Goal: Check status: Check status

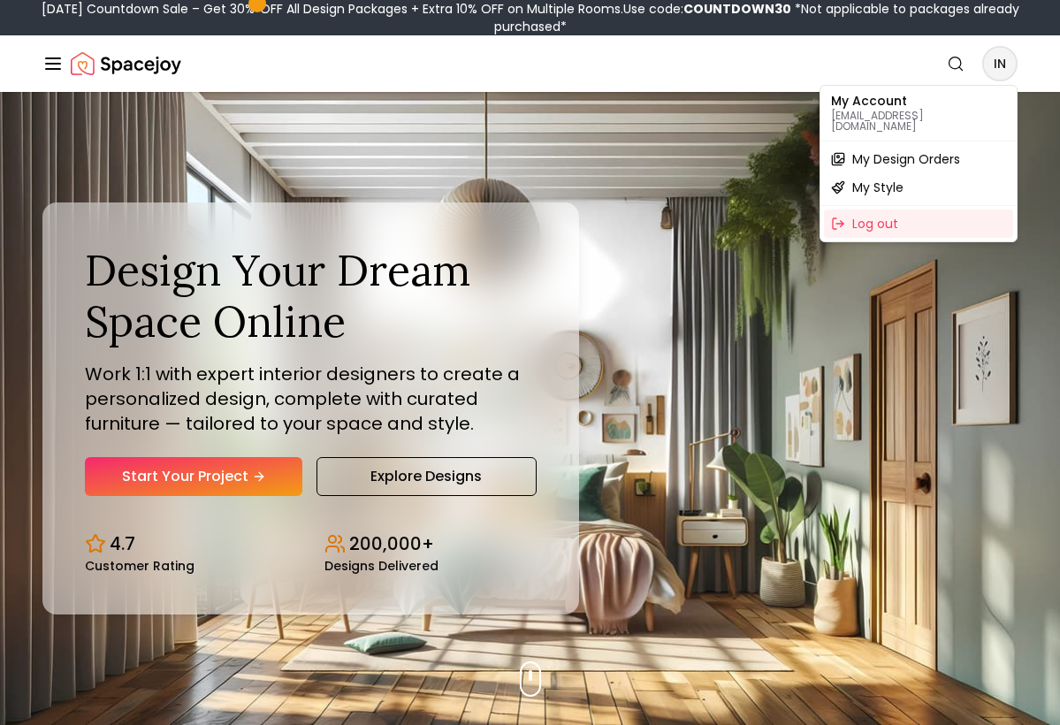
click at [878, 150] on span "My Design Orders" at bounding box center [907, 159] width 108 height 18
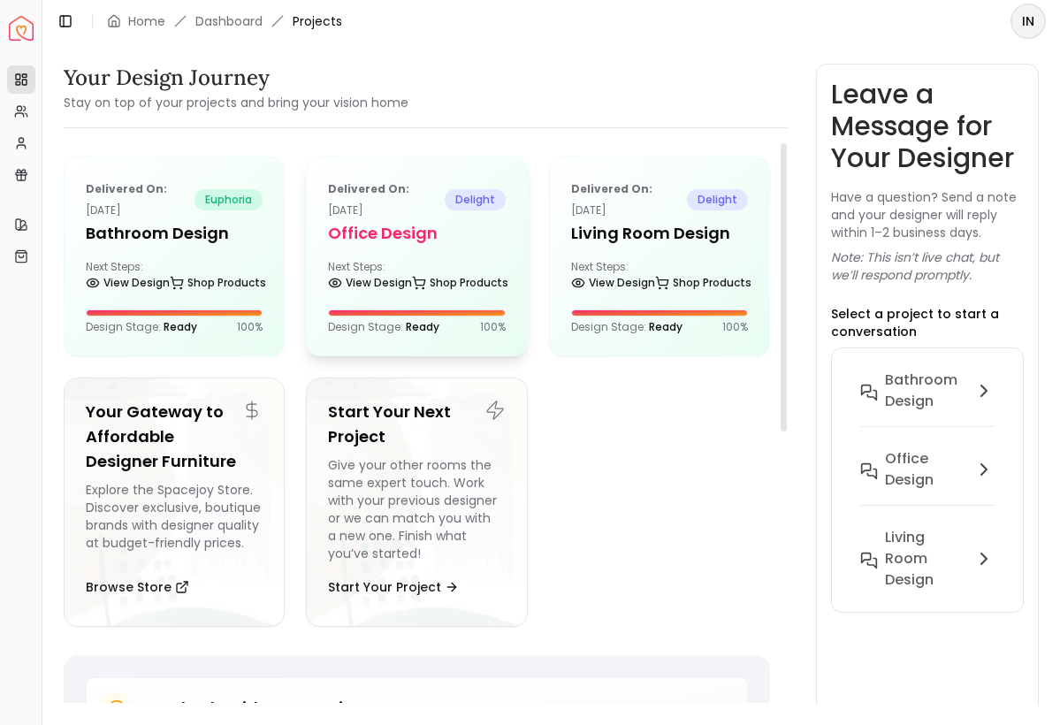
click at [410, 229] on h5 "Office Design" at bounding box center [416, 233] width 177 height 25
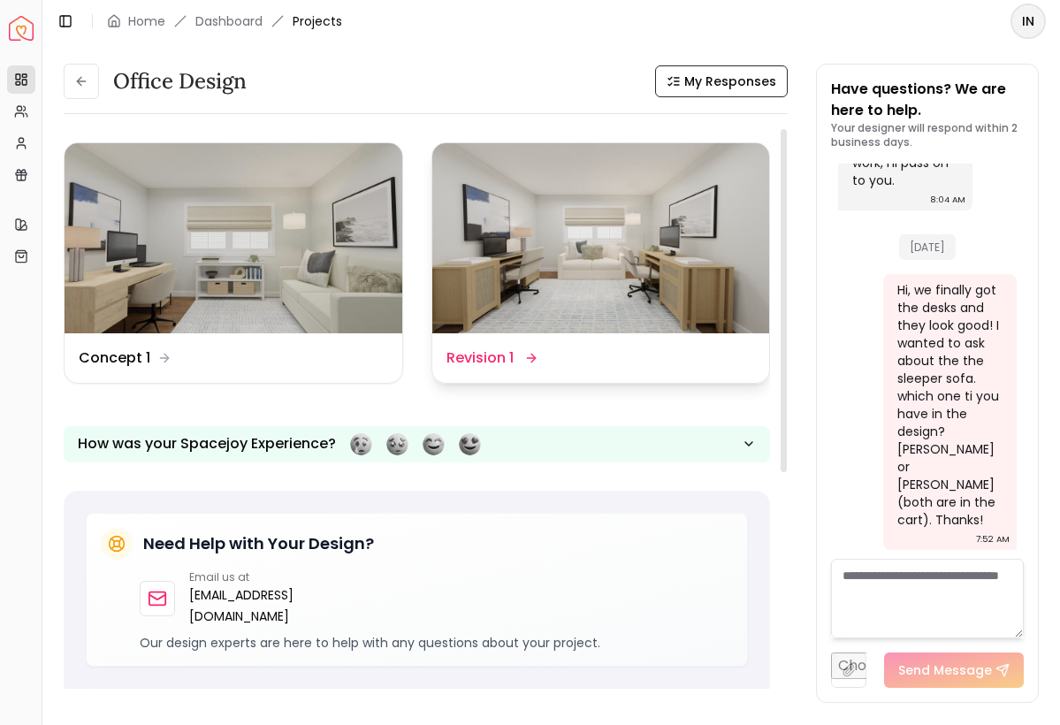
click at [570, 250] on img at bounding box center [601, 238] width 338 height 190
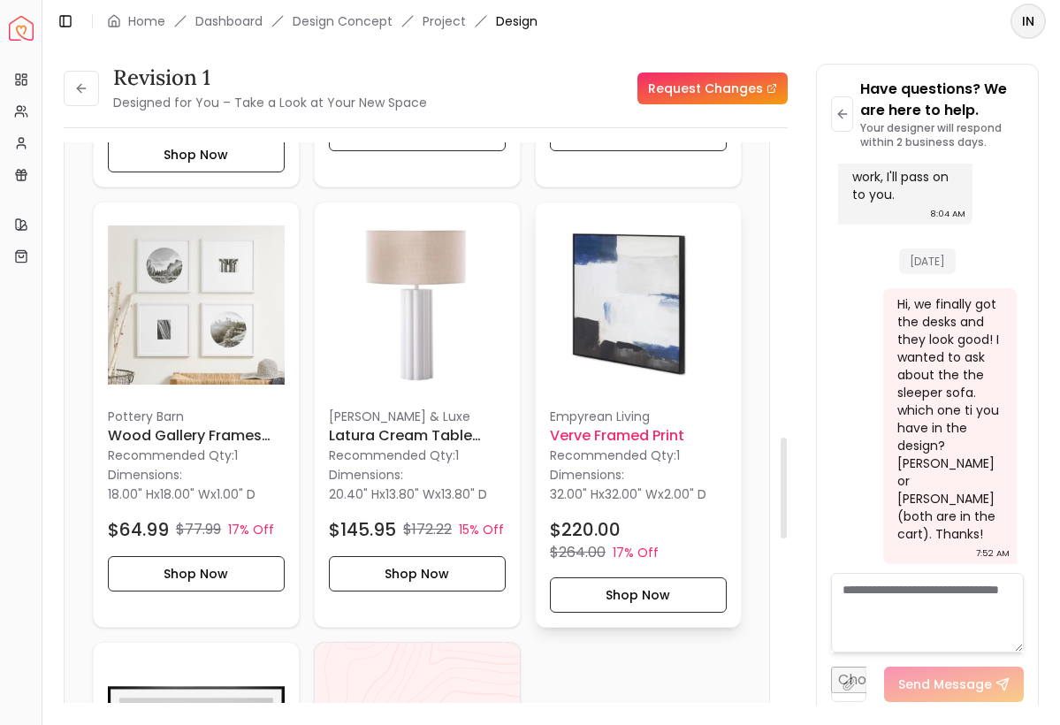
scroll to position [1644, 0]
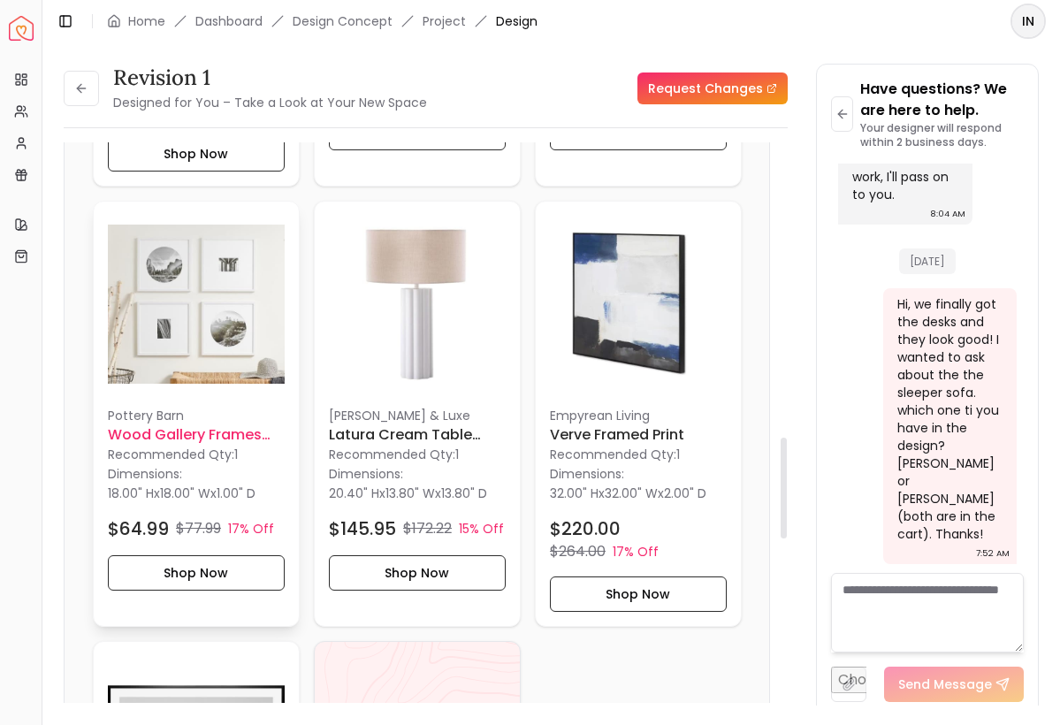
click at [147, 432] on h6 "Wood Gallery Frames 18x18" at bounding box center [196, 435] width 177 height 21
click at [610, 283] on img at bounding box center [638, 304] width 177 height 177
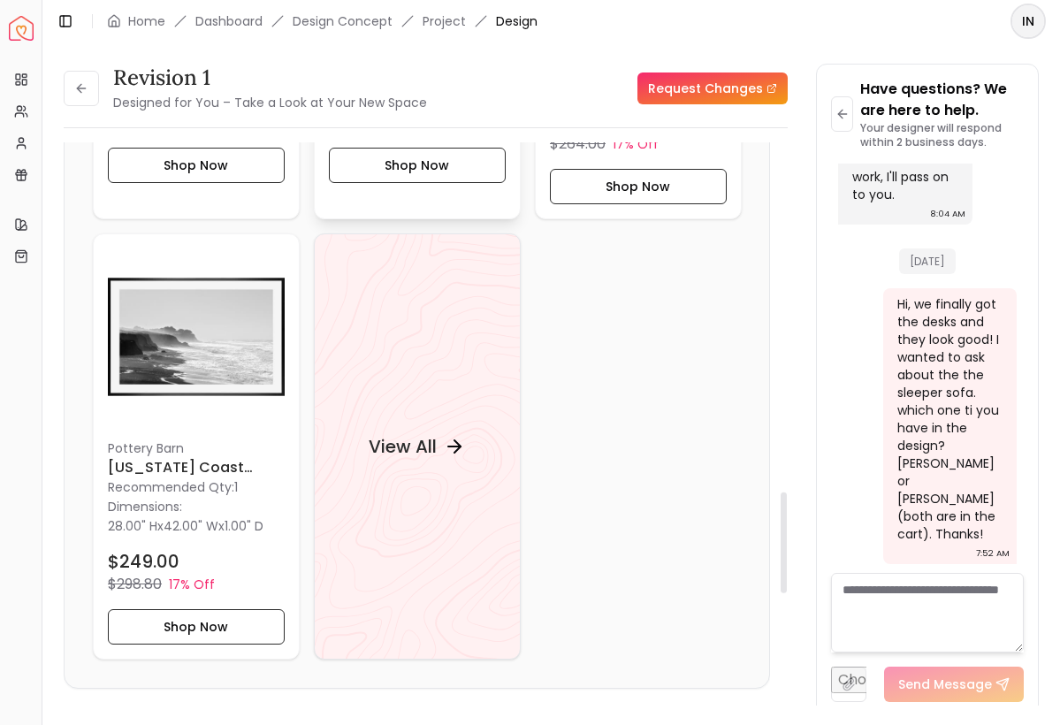
scroll to position [2075, 0]
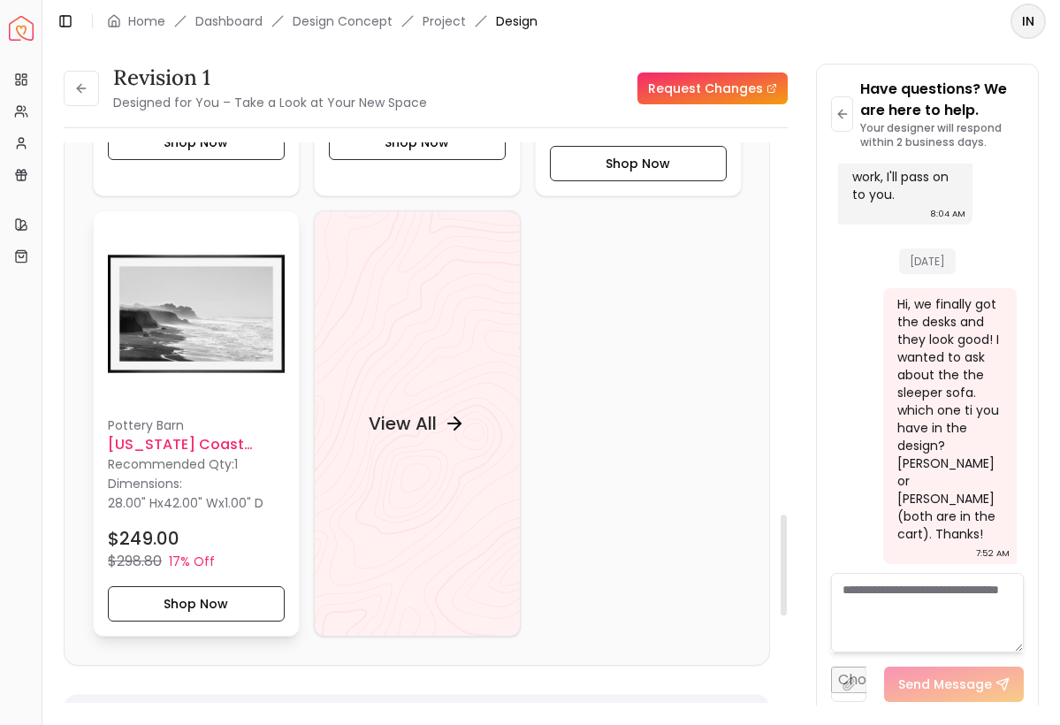
click at [226, 365] on img at bounding box center [196, 314] width 177 height 177
